Goal: Check status

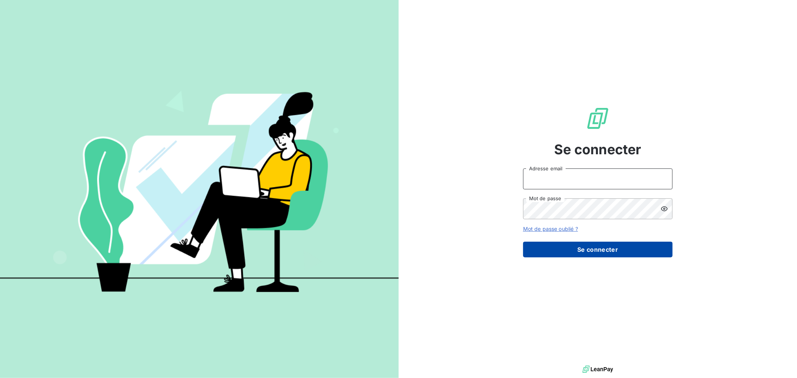
type input "[EMAIL_ADDRESS][DOMAIN_NAME]"
click at [599, 248] on button "Se connecter" at bounding box center [597, 250] width 149 height 16
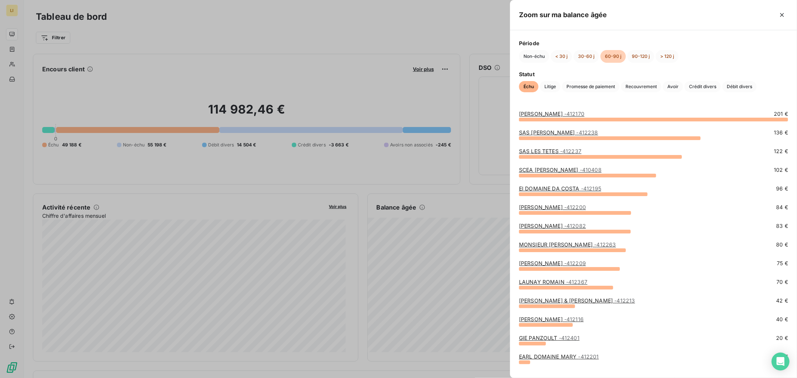
scroll to position [12, 0]
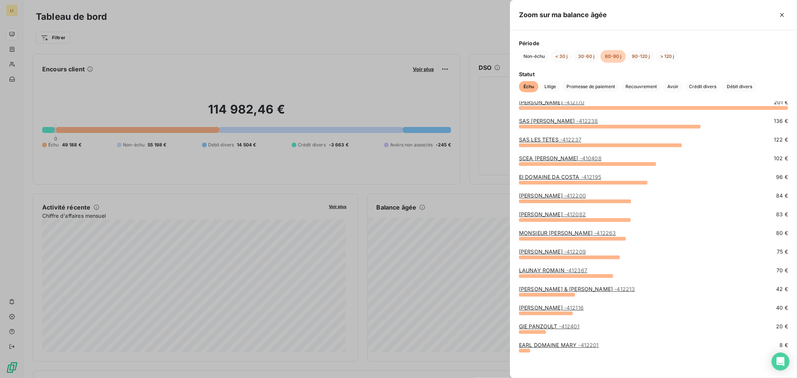
click at [485, 258] on div at bounding box center [398, 189] width 797 height 378
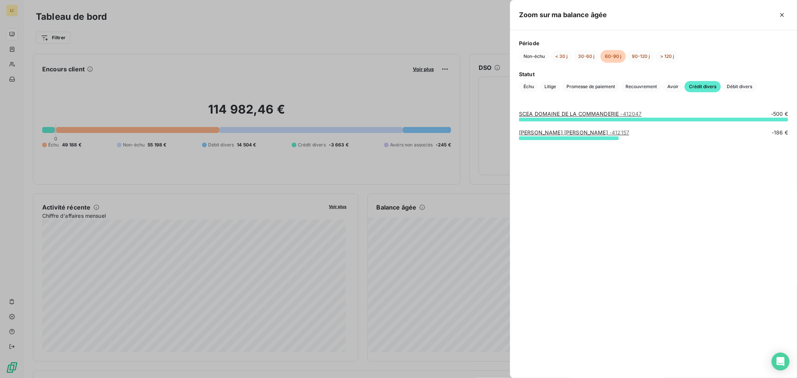
click at [573, 134] on link "[PERSON_NAME] - 412157" at bounding box center [574, 132] width 110 height 6
